Goal: Information Seeking & Learning: Compare options

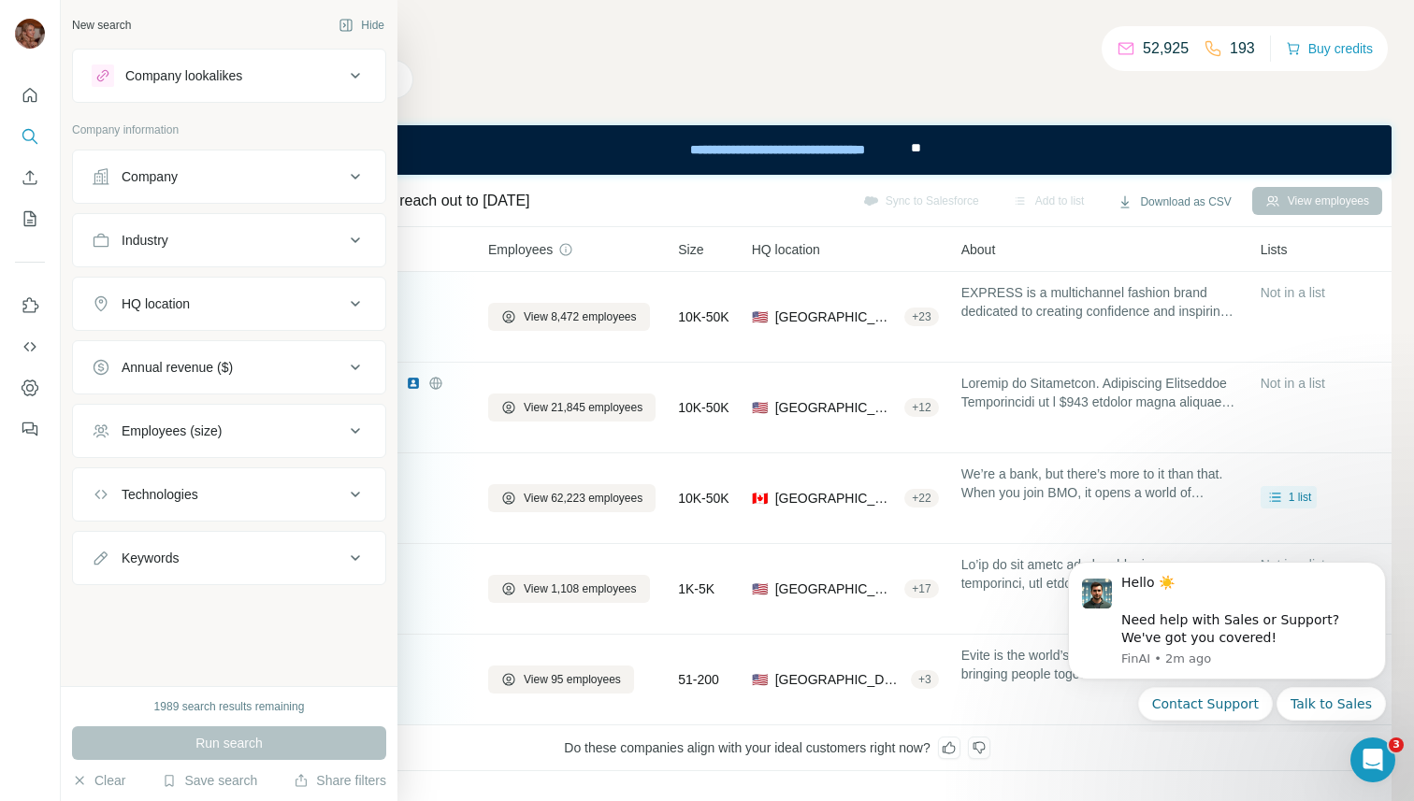
click at [147, 65] on div "Company lookalikes" at bounding box center [218, 76] width 252 height 22
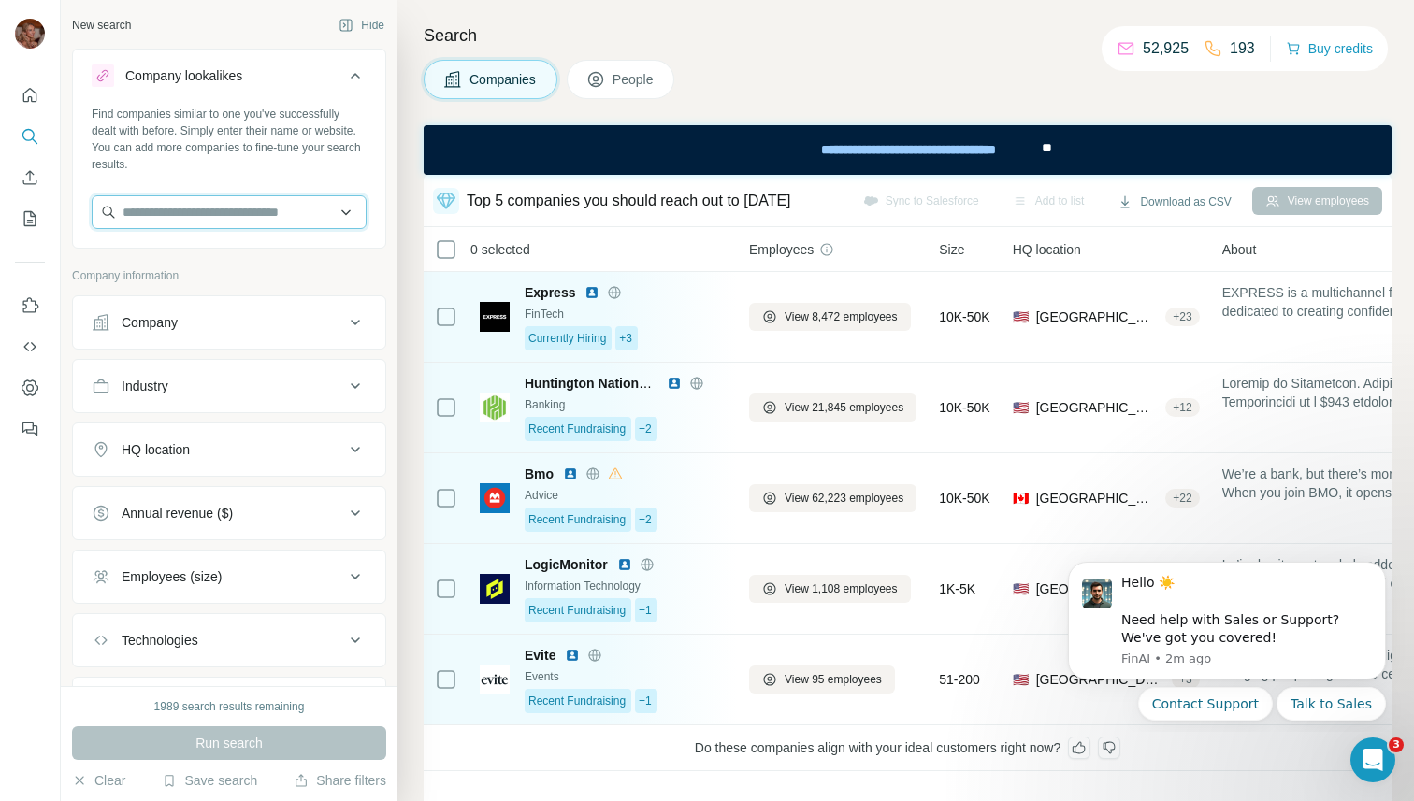
click at [147, 202] on input "text" at bounding box center [229, 212] width 275 height 34
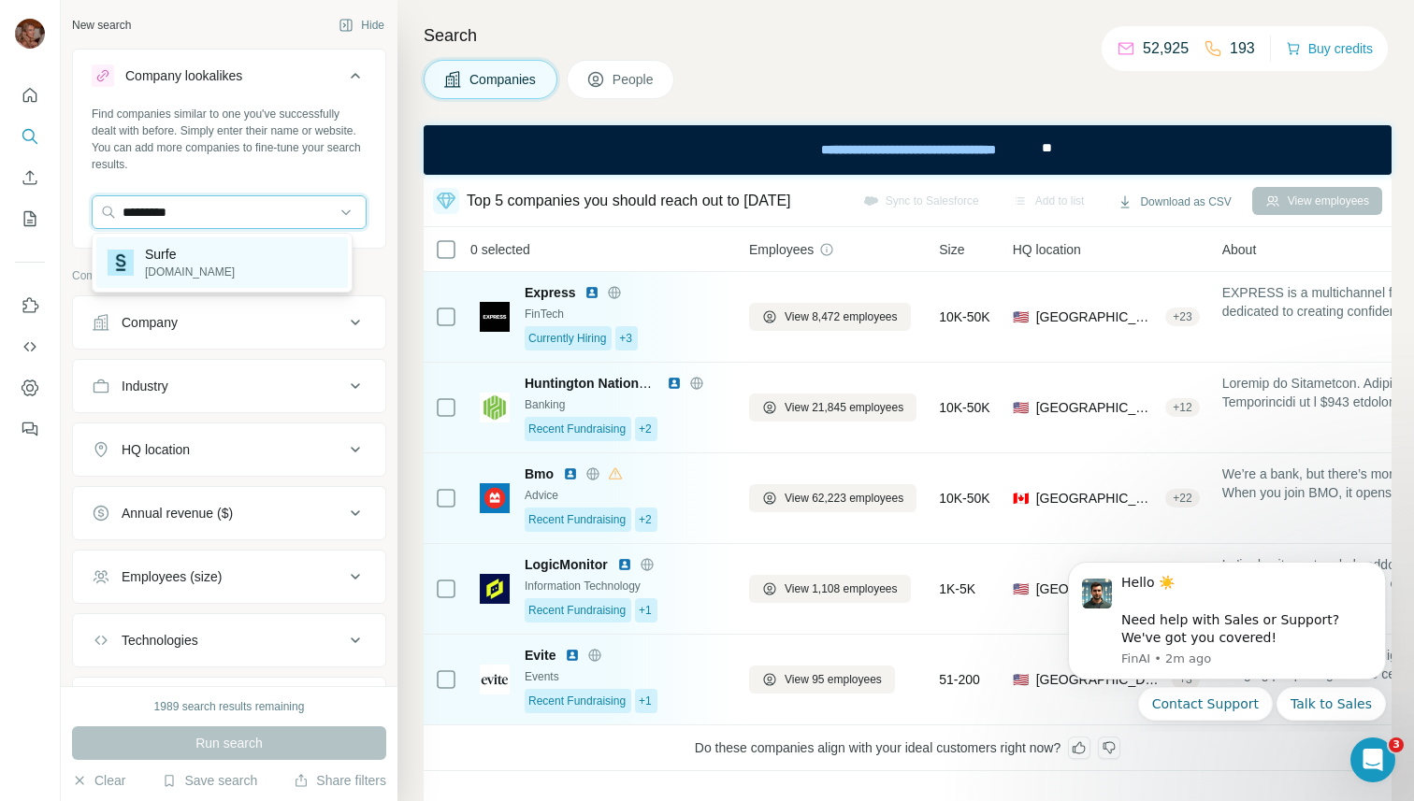
type input "*********"
click at [152, 261] on p "Surfe" at bounding box center [190, 254] width 90 height 19
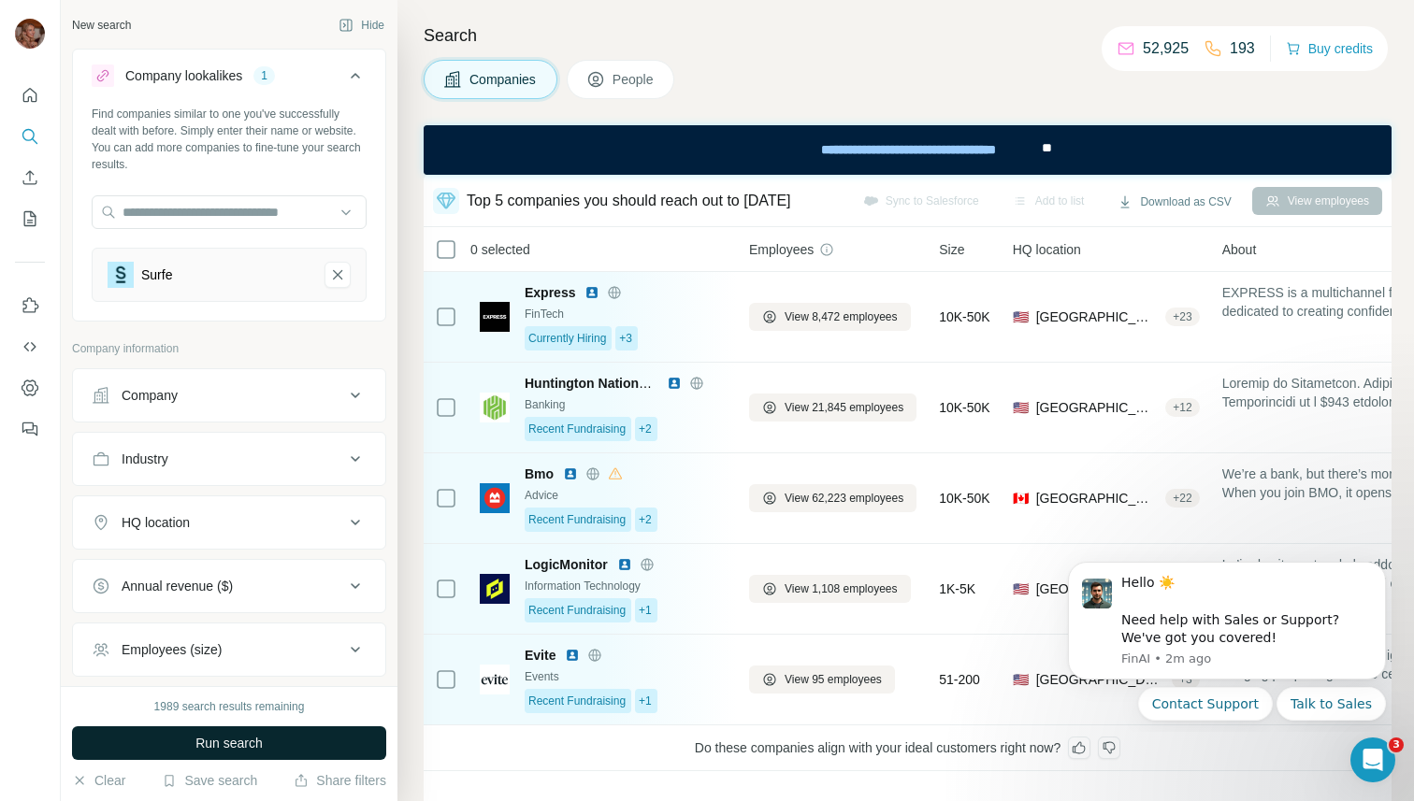
click at [165, 740] on button "Run search" at bounding box center [229, 743] width 314 height 34
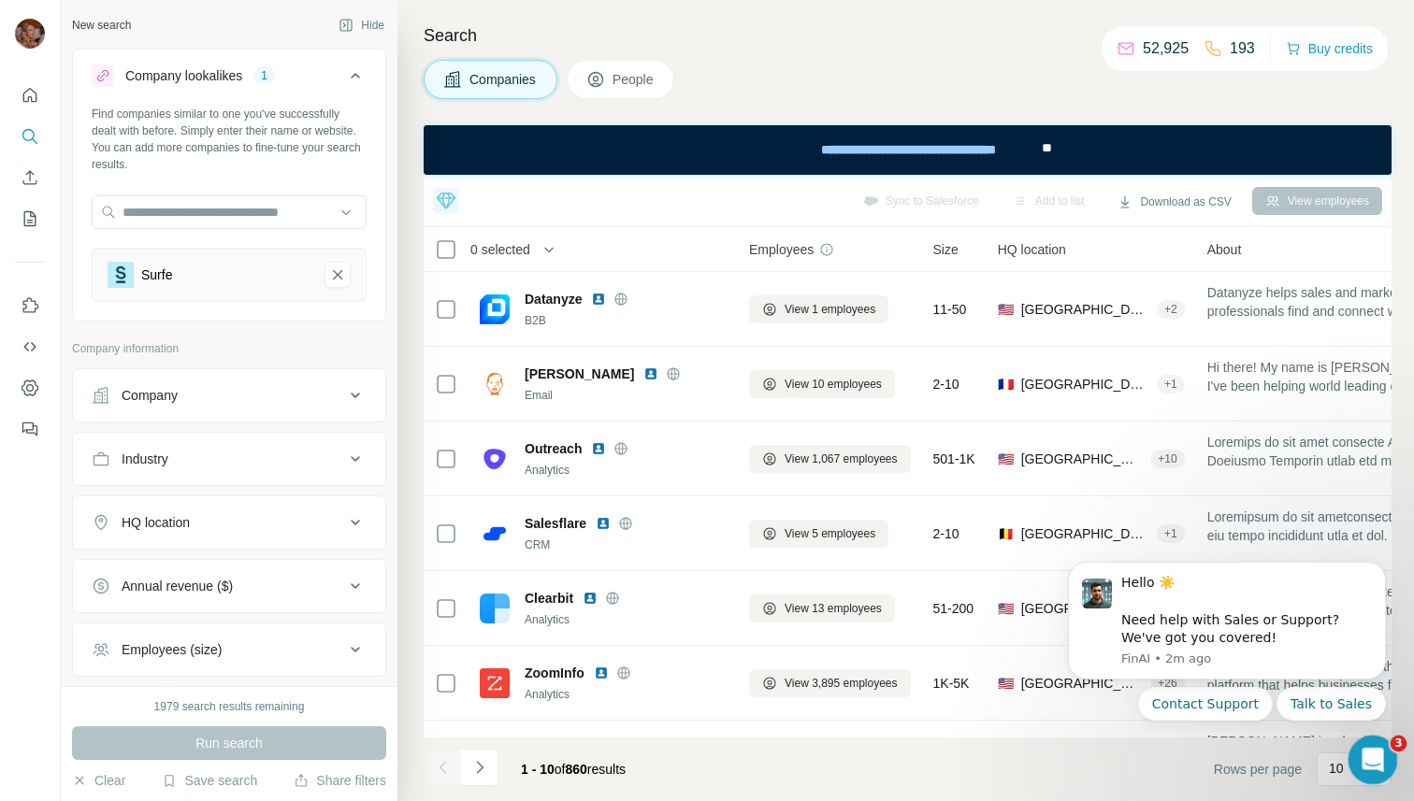
click at [1346, 758] on div "Open Intercom Messenger" at bounding box center [1370, 757] width 62 height 62
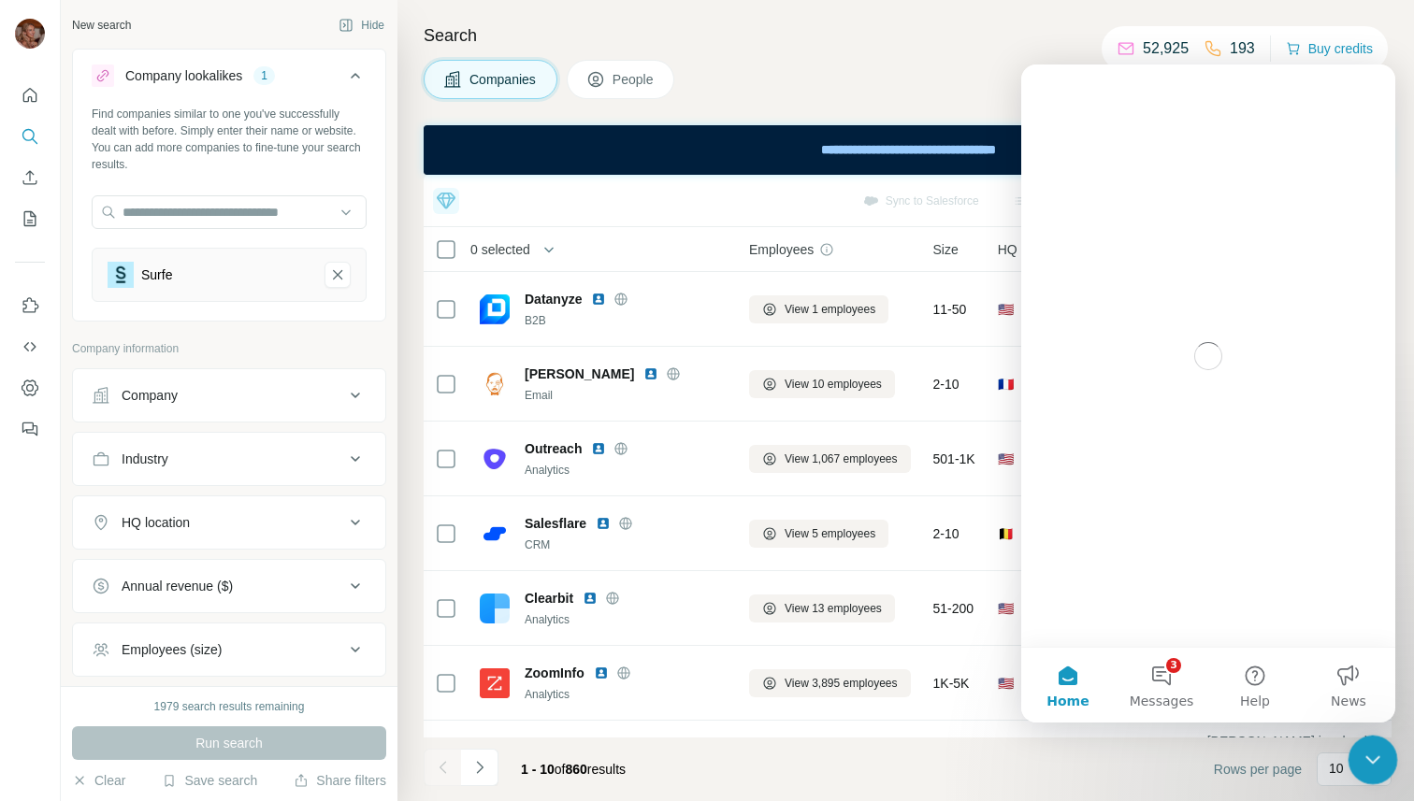
click at [1383, 766] on div "Close Intercom Messenger" at bounding box center [1369, 757] width 45 height 45
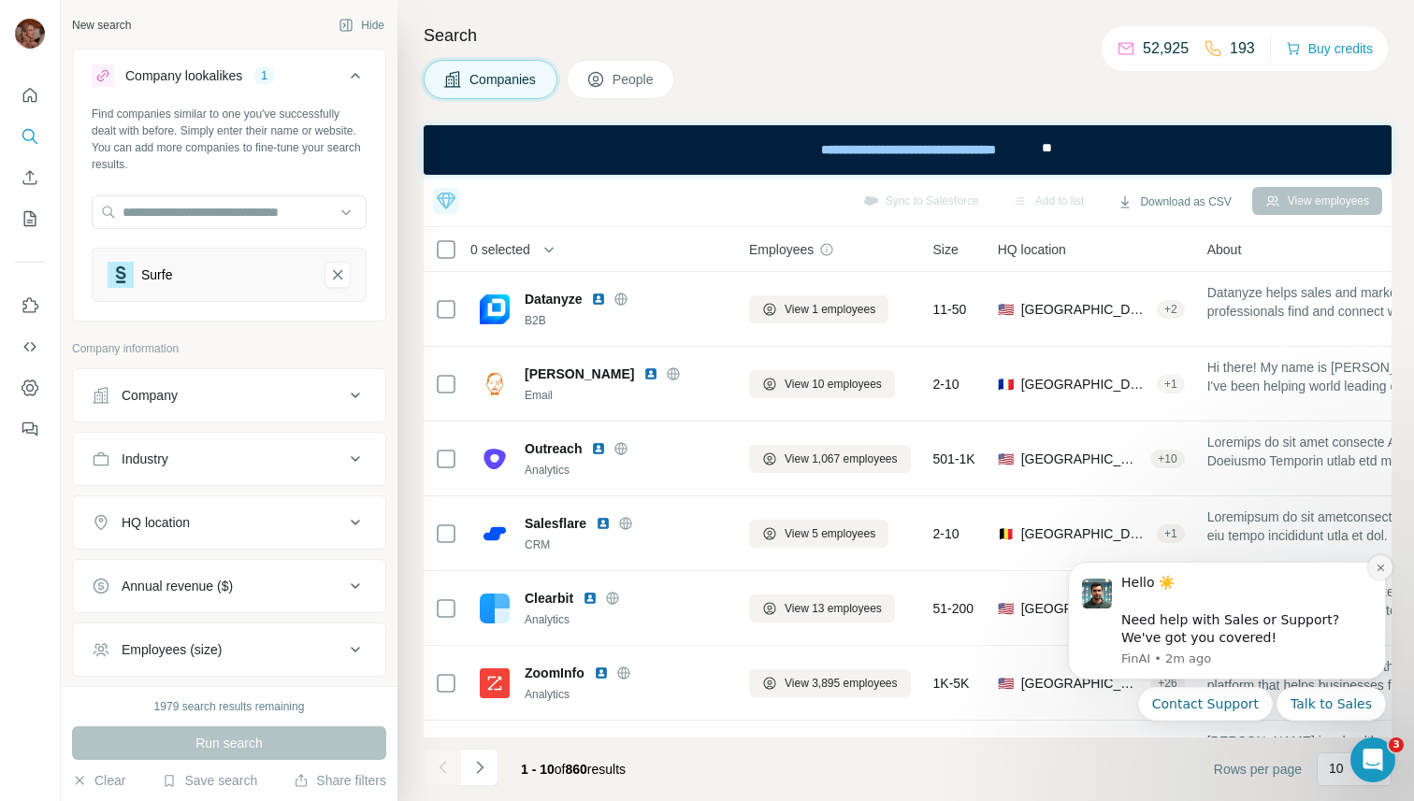
click at [1373, 572] on button "Dismiss notification" at bounding box center [1380, 567] width 24 height 24
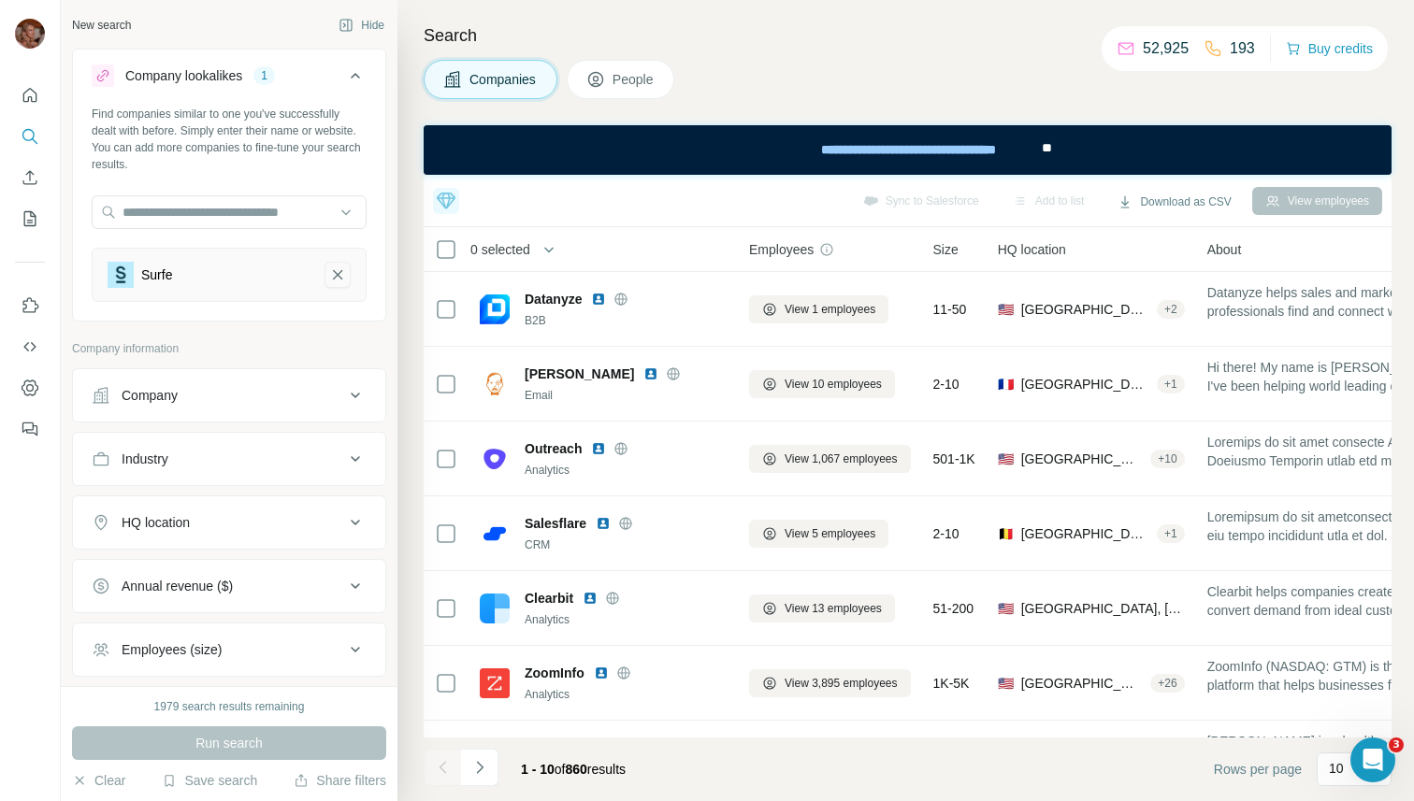
click at [329, 275] on icon "Surfe-remove-button" at bounding box center [337, 275] width 17 height 19
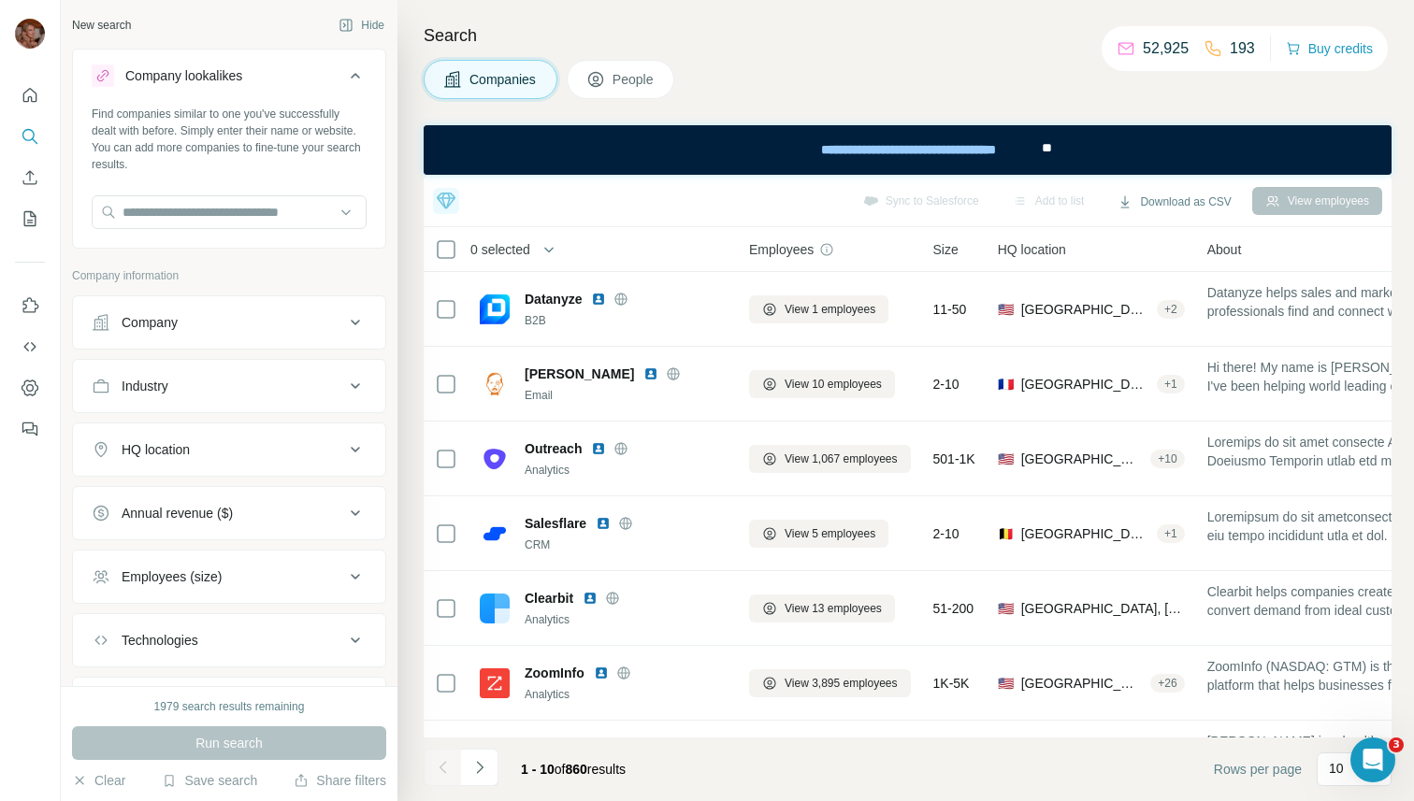
click at [199, 330] on div "Company" at bounding box center [218, 322] width 252 height 19
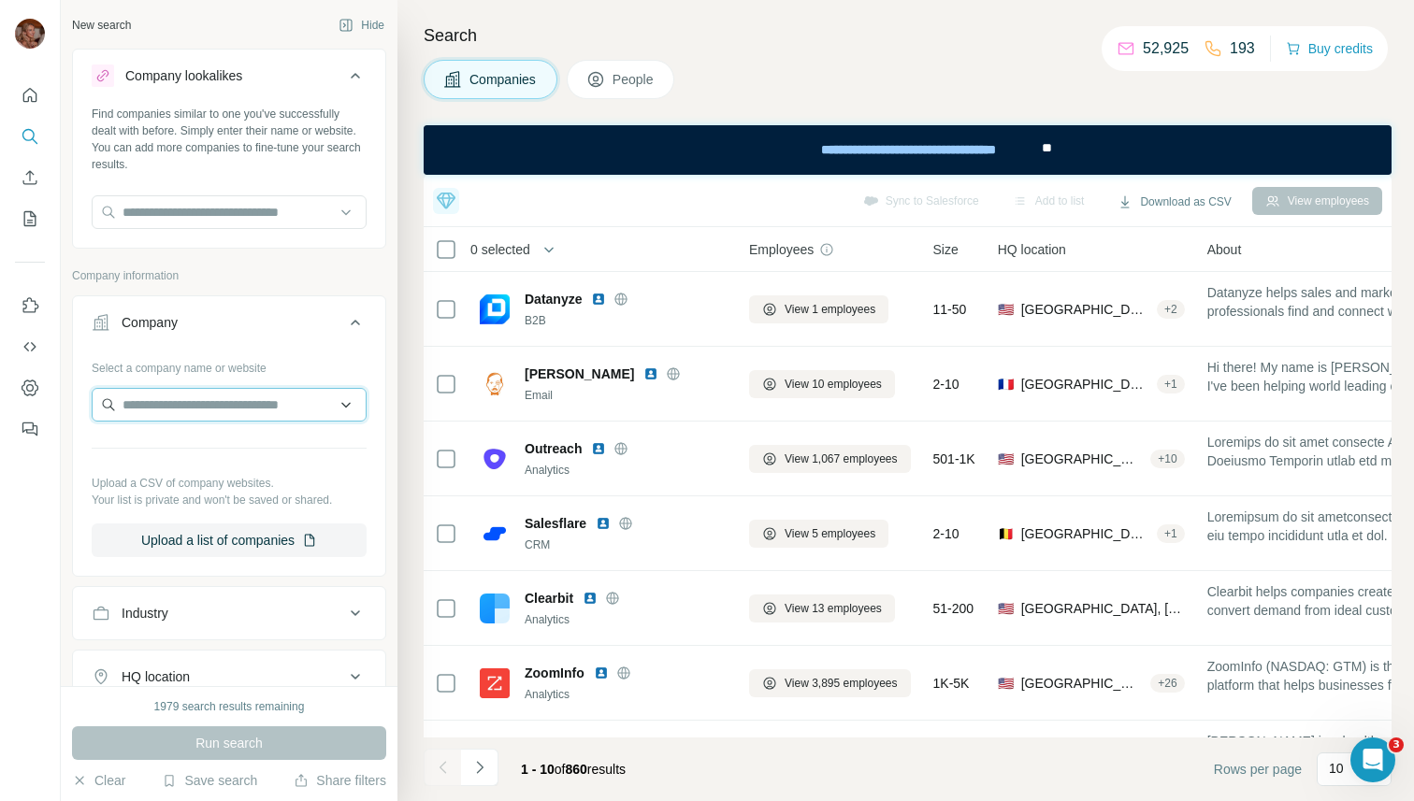
click at [178, 400] on input "text" at bounding box center [229, 405] width 275 height 34
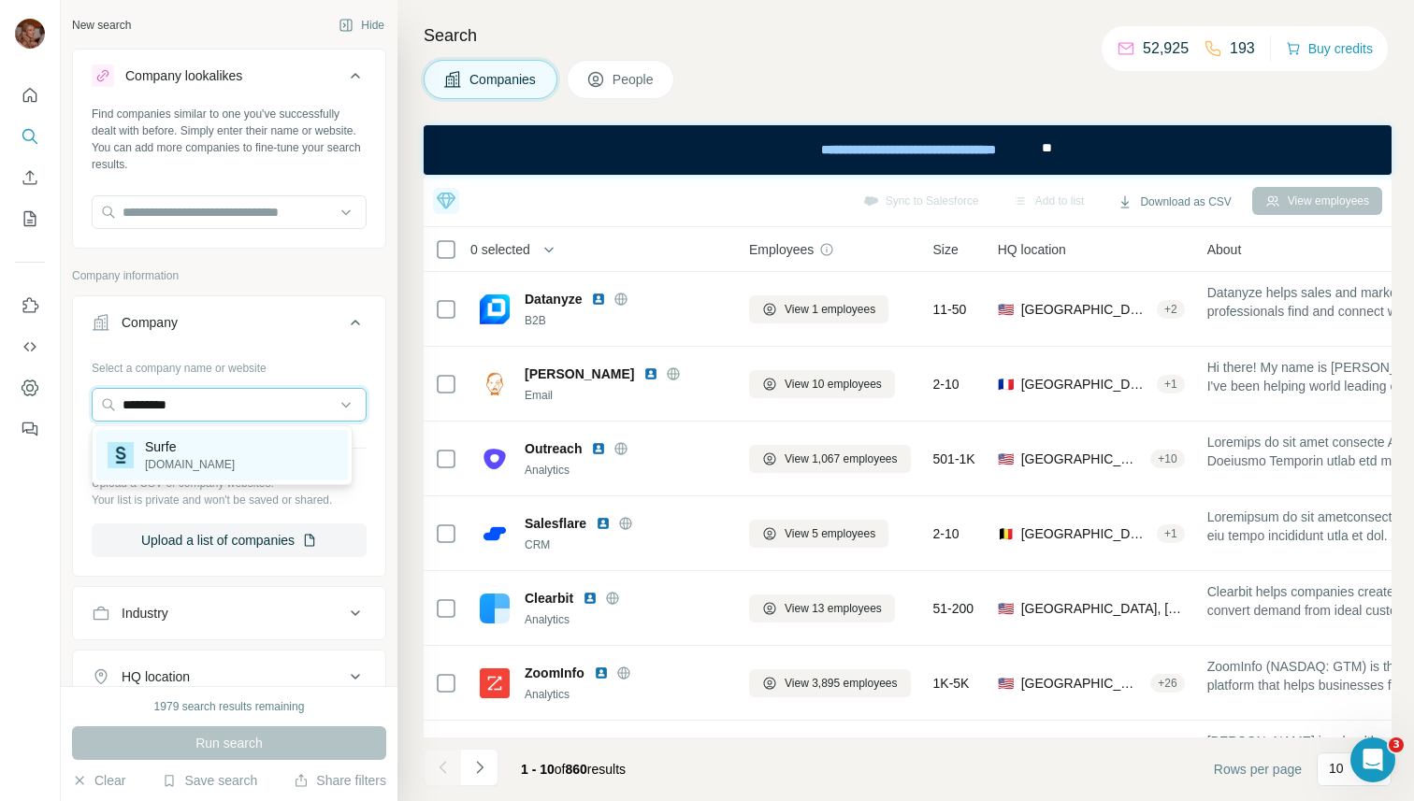
type input "*********"
click at [223, 444] on div "Surfe [DOMAIN_NAME]" at bounding box center [221, 455] width 251 height 50
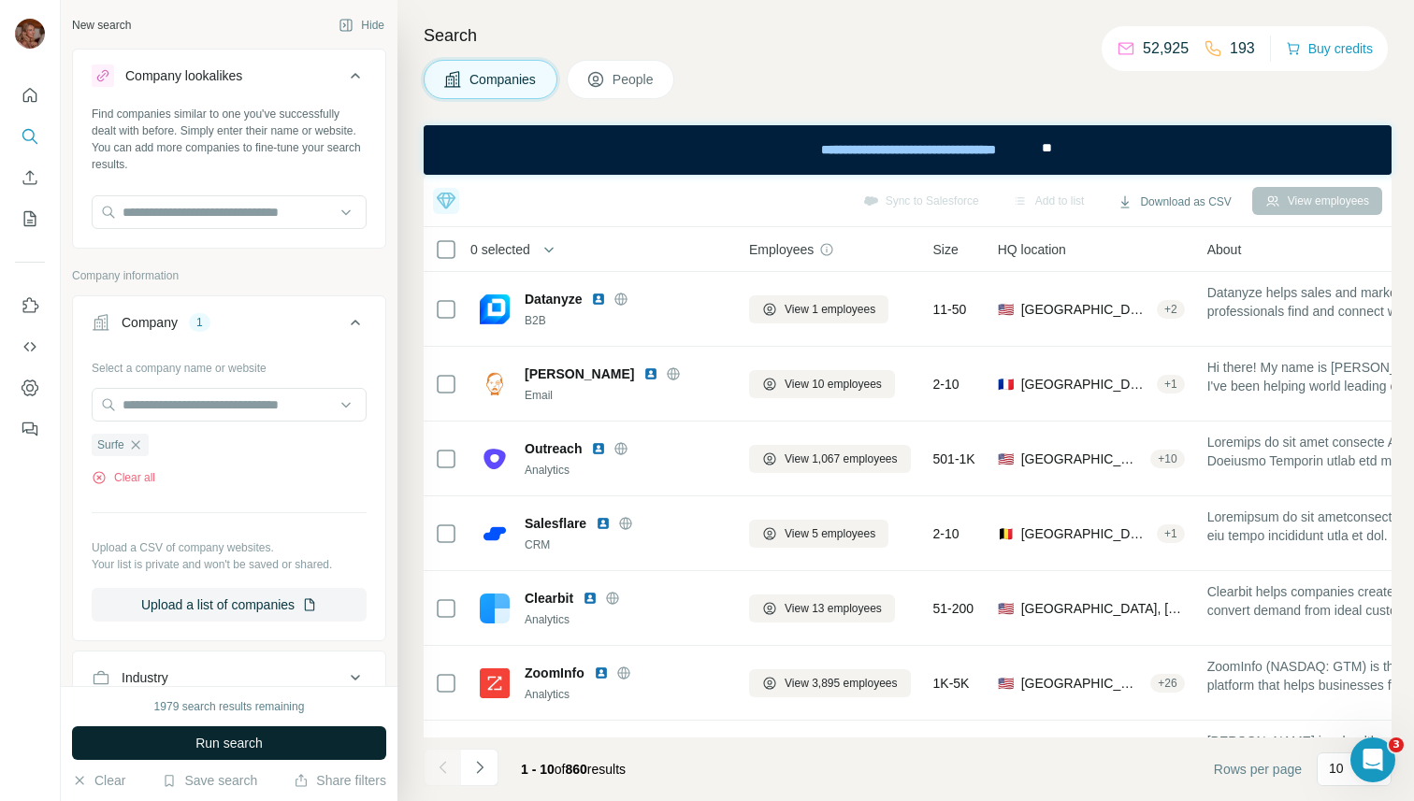
click at [233, 743] on span "Run search" at bounding box center [228, 743] width 67 height 19
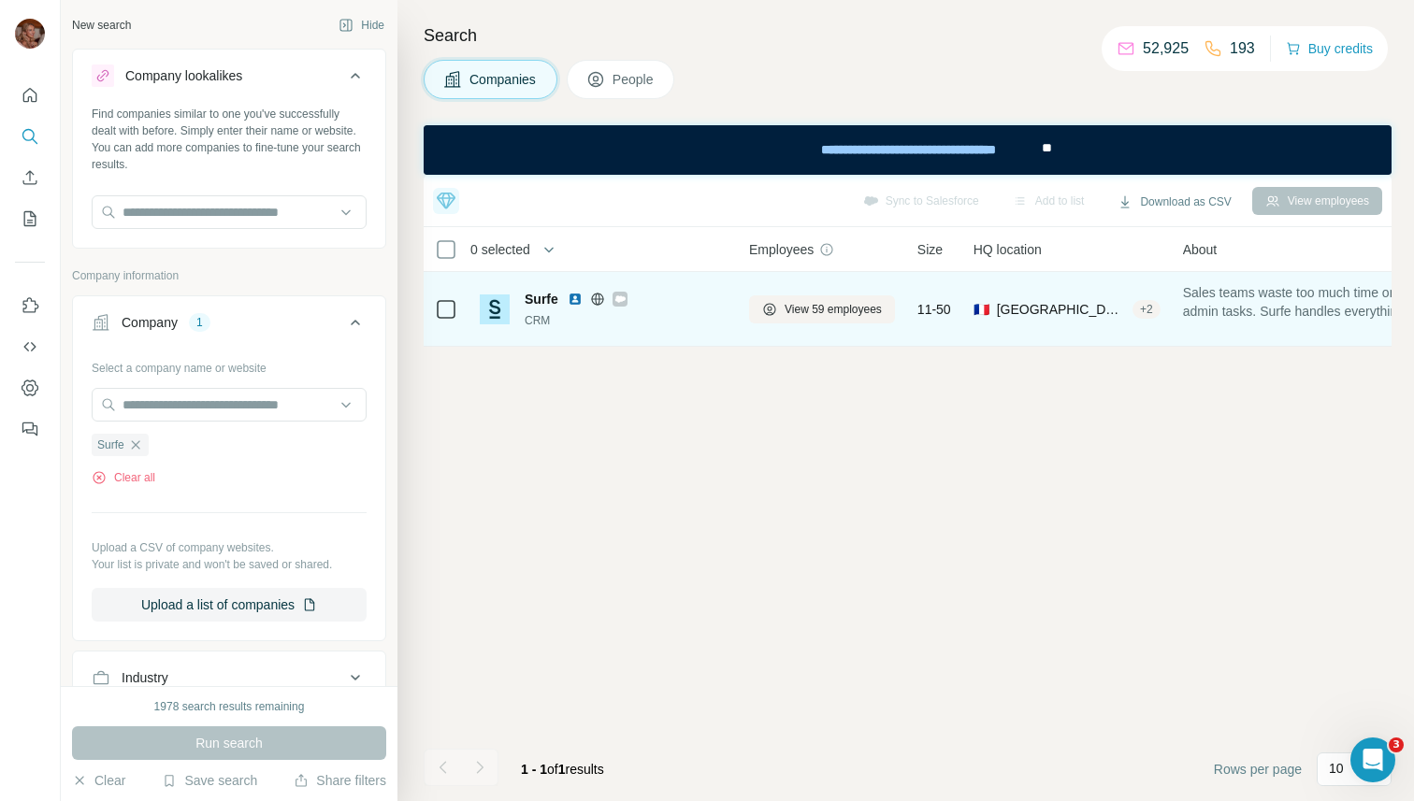
click at [654, 297] on div "Surfe" at bounding box center [625, 299] width 202 height 19
click at [680, 310] on div "Surfe CRM" at bounding box center [625, 309] width 202 height 39
